Goal: Transaction & Acquisition: Purchase product/service

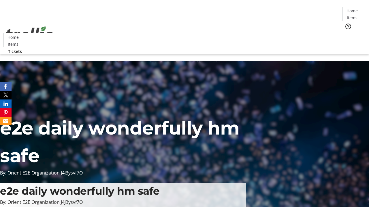
click at [347, 33] on span "Tickets" at bounding box center [354, 36] width 14 height 6
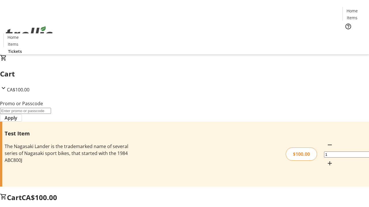
type input "PERCENT"
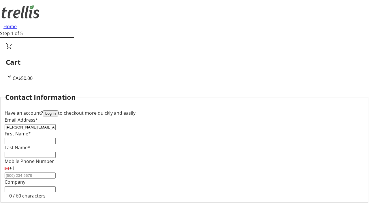
type input "[PERSON_NAME][EMAIL_ADDRESS][DOMAIN_NAME]"
type input "[PERSON_NAME]"
type input "DuBuque"
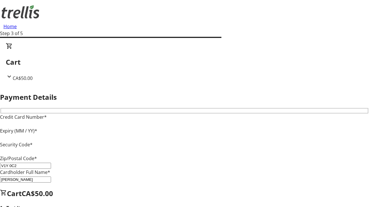
type input "V1Y 0C2"
